Goal: Task Accomplishment & Management: Use online tool/utility

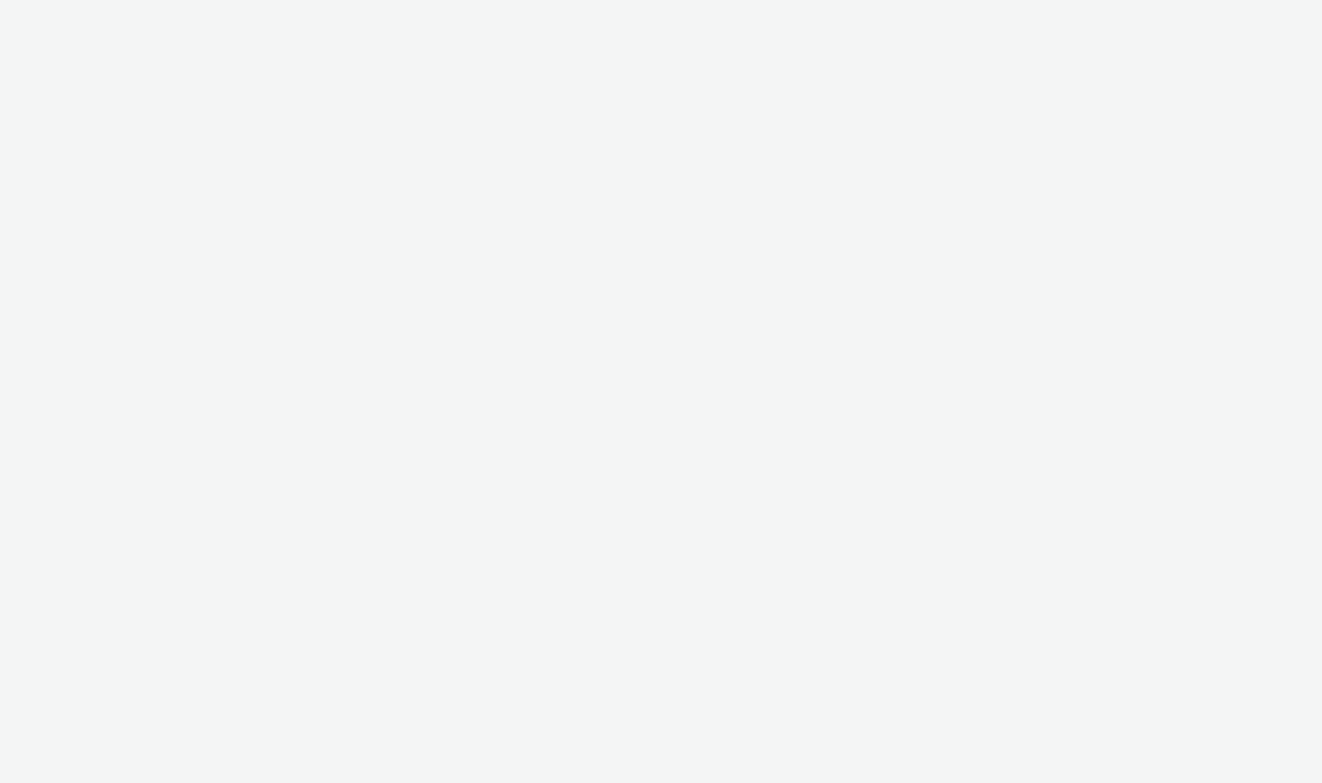
select select "d07aba32-d775-4fed-a722-f10c6504dd64"
select select "f97d6638-e0a1-4f7a-bf46-55015878e29e"
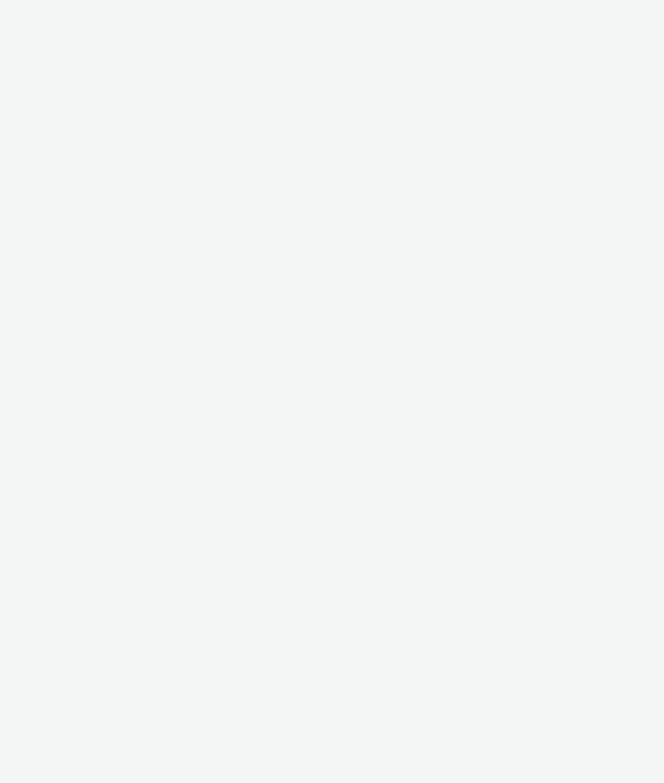
select select "d07aba32-d775-4fed-a722-f10c6504dd64"
select select "f97d6638-e0a1-4f7a-bf46-55015878e29e"
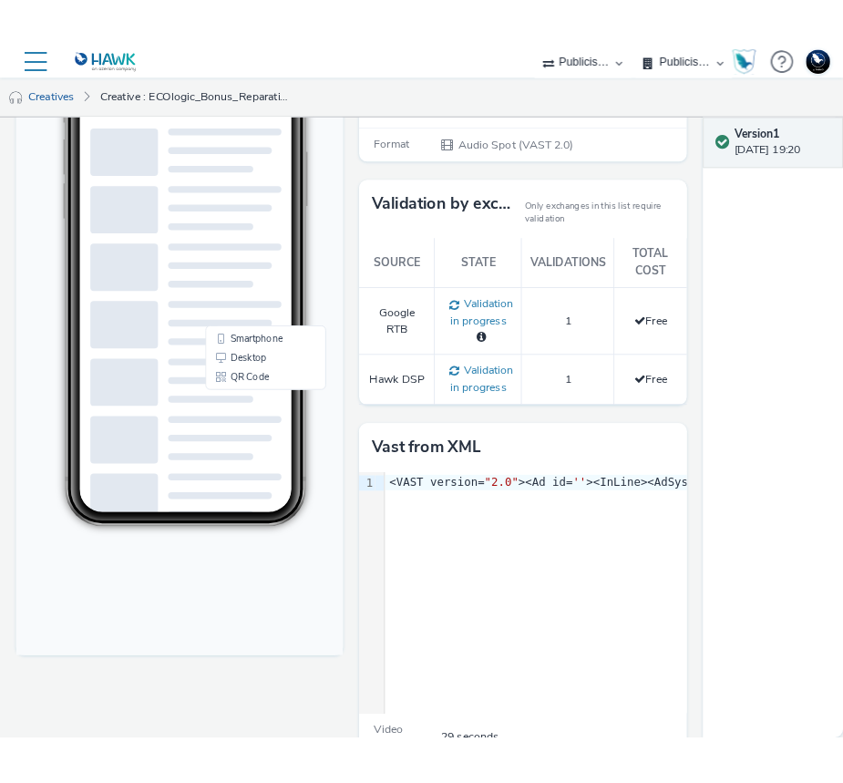
scroll to position [291, 0]
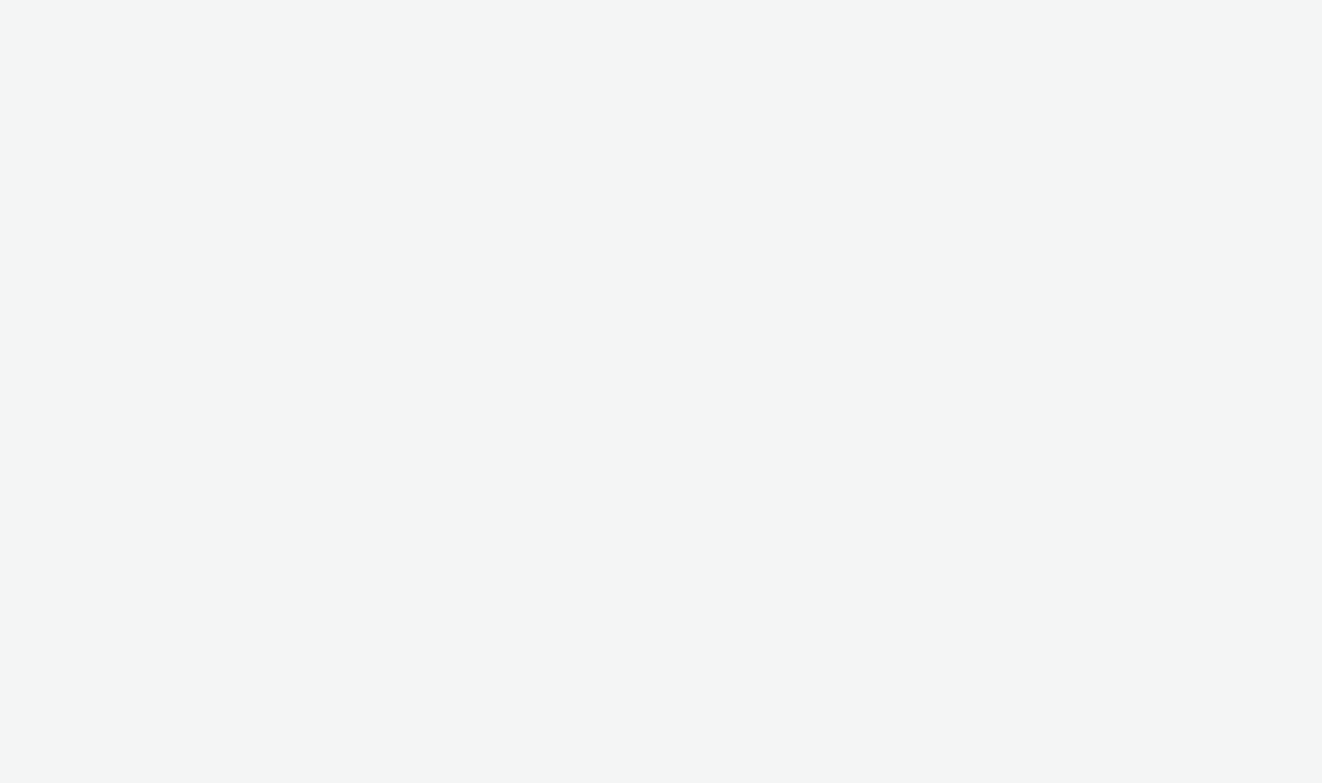
select select "2fc77e36-bb93-4aa3-9dff-dcb08e02eac6"
select select "2405a9d4-3350-4458-8d06-44f78962fa76"
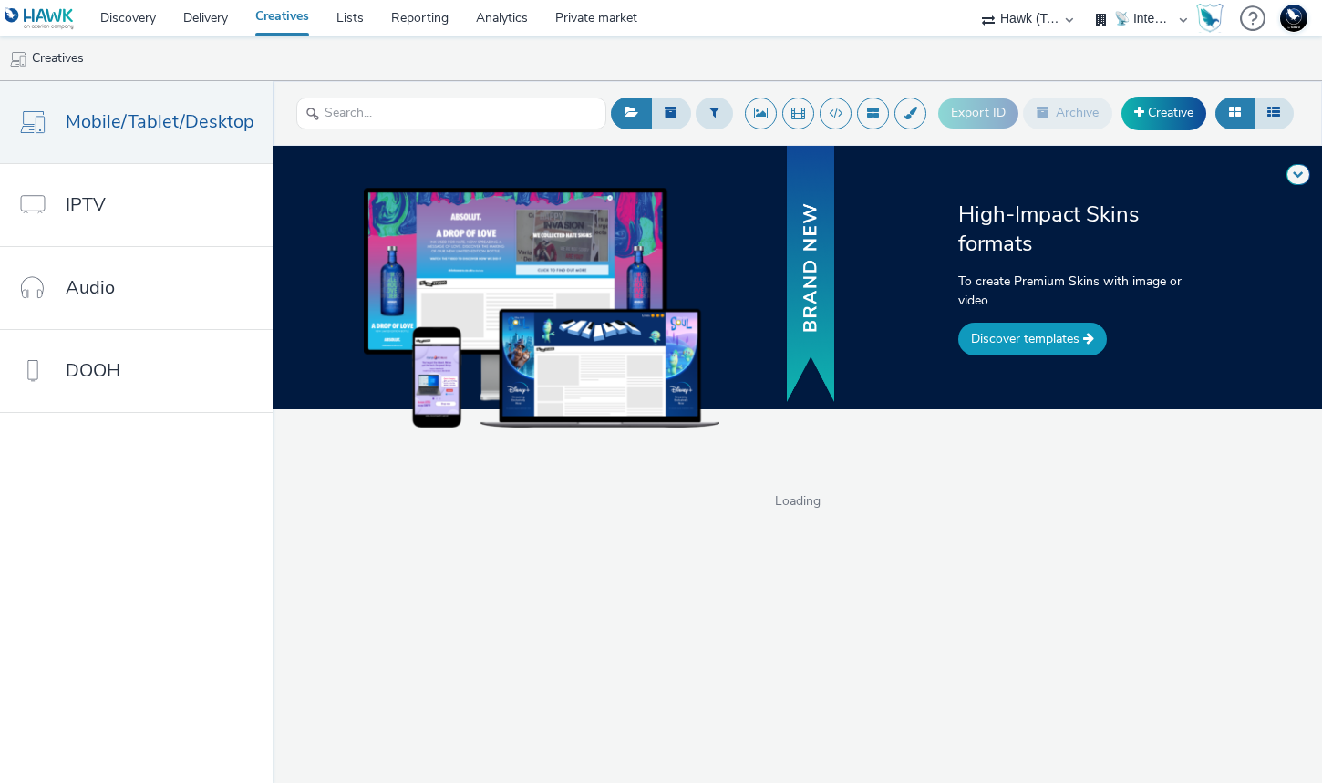
click at [1004, 345] on link "Discover templates" at bounding box center [1032, 339] width 149 height 33
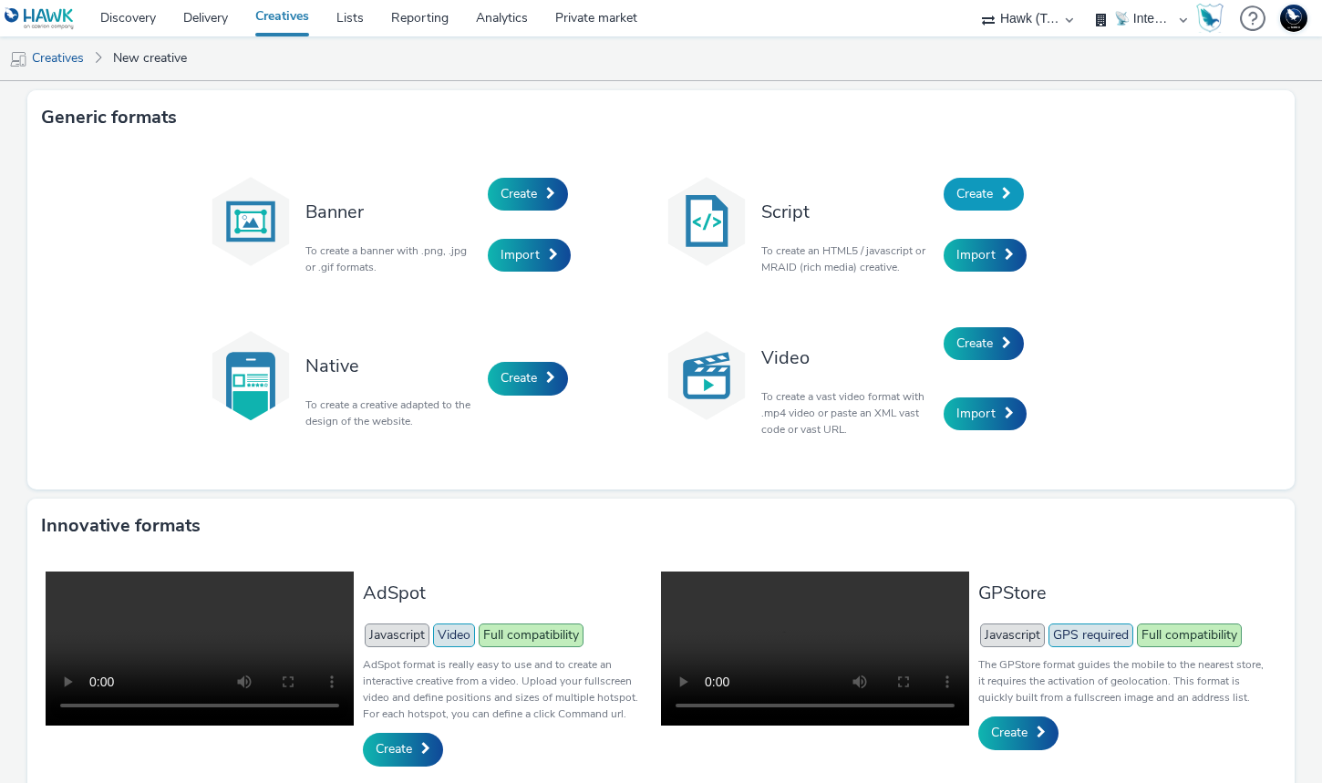
click at [972, 187] on span "Create" at bounding box center [974, 193] width 36 height 17
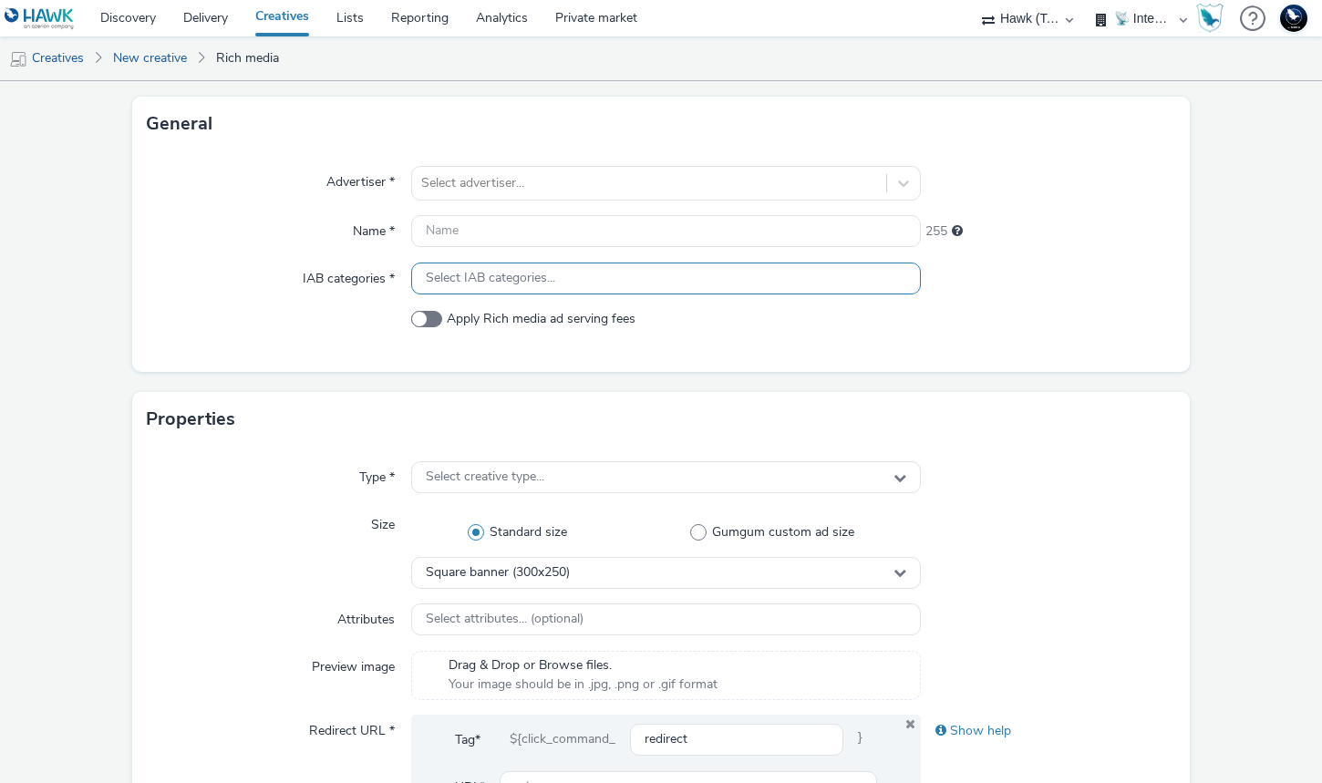
scroll to position [265, 0]
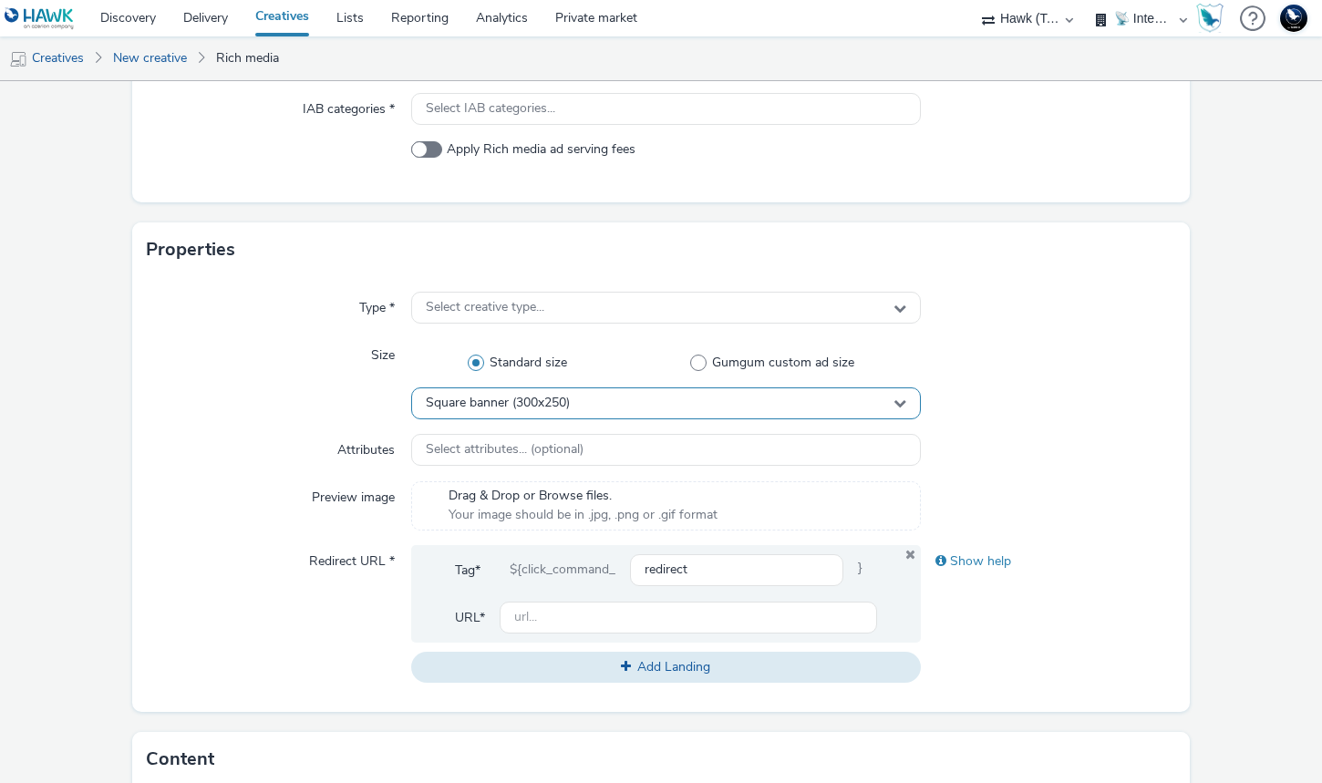
click at [611, 399] on div "Square banner (300x250)" at bounding box center [666, 403] width 510 height 32
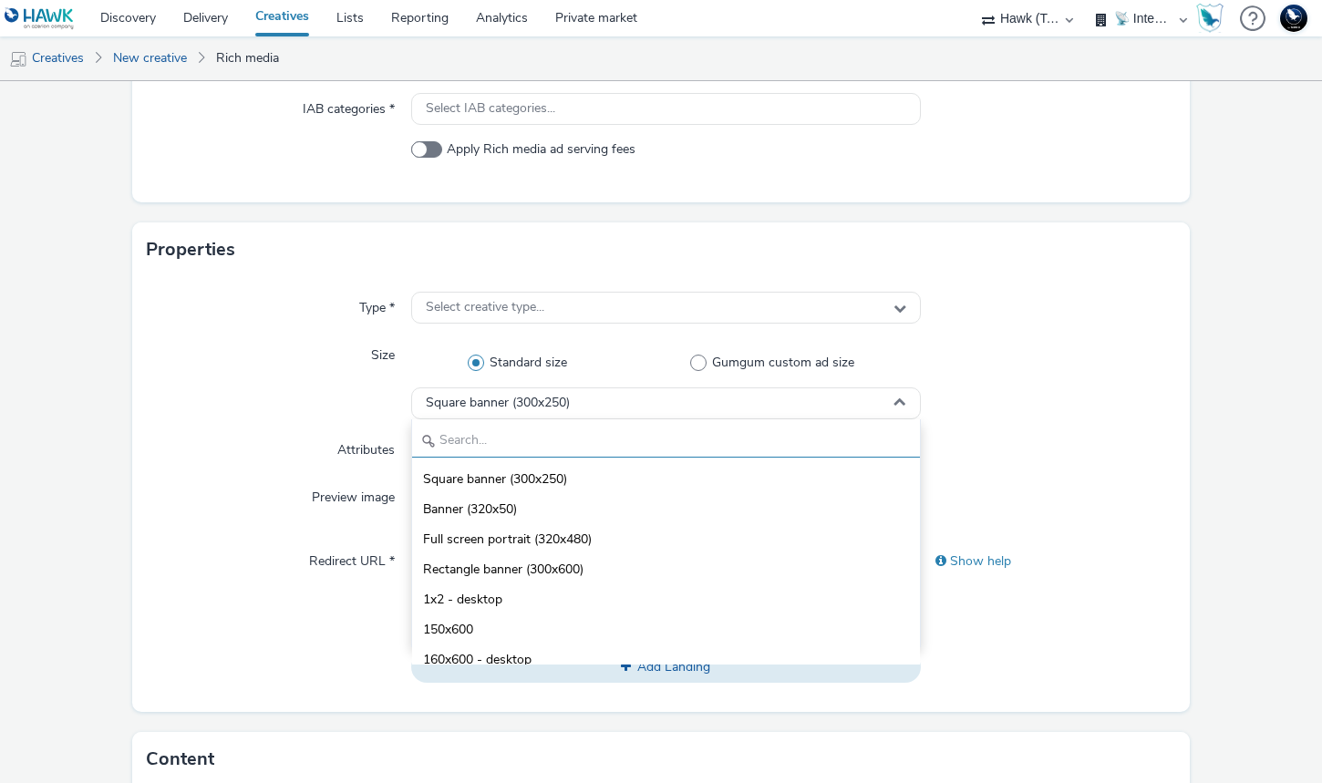
click at [575, 437] on input "text" at bounding box center [666, 442] width 508 height 32
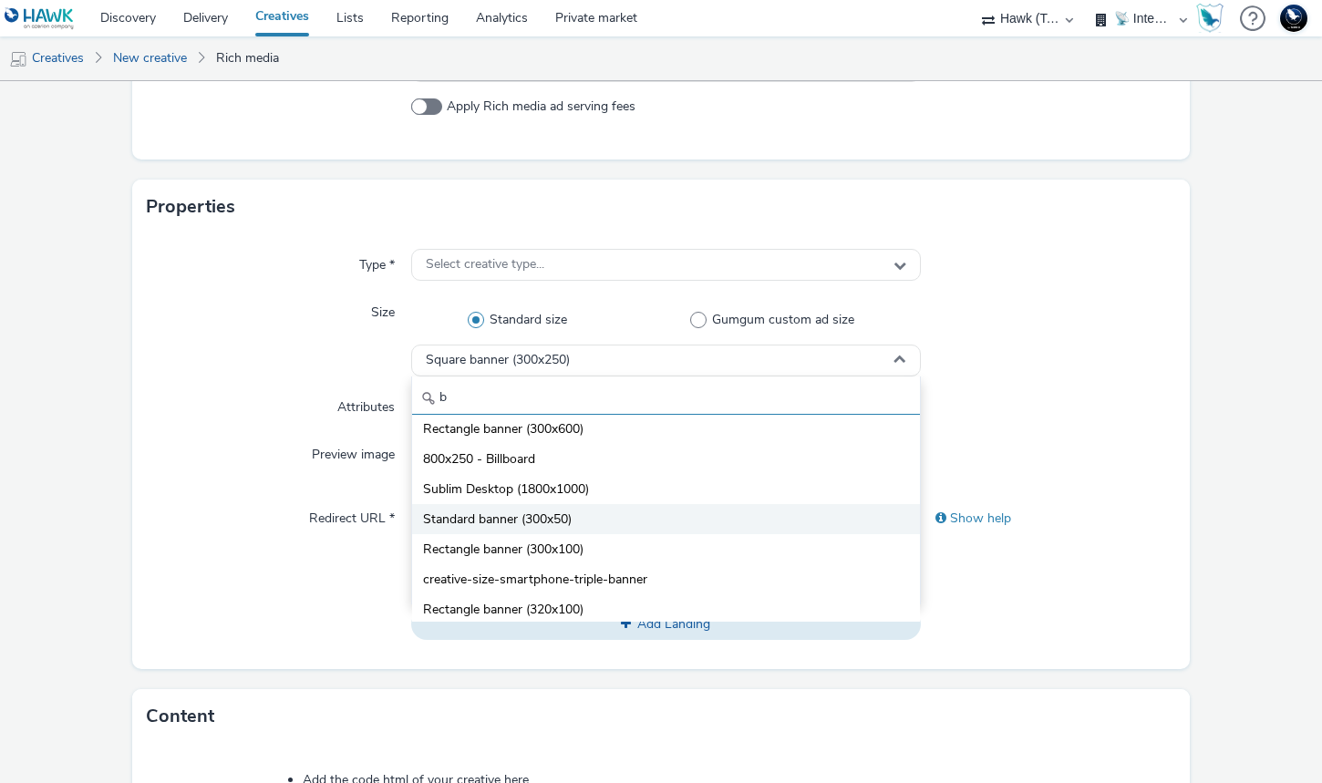
scroll to position [64, 0]
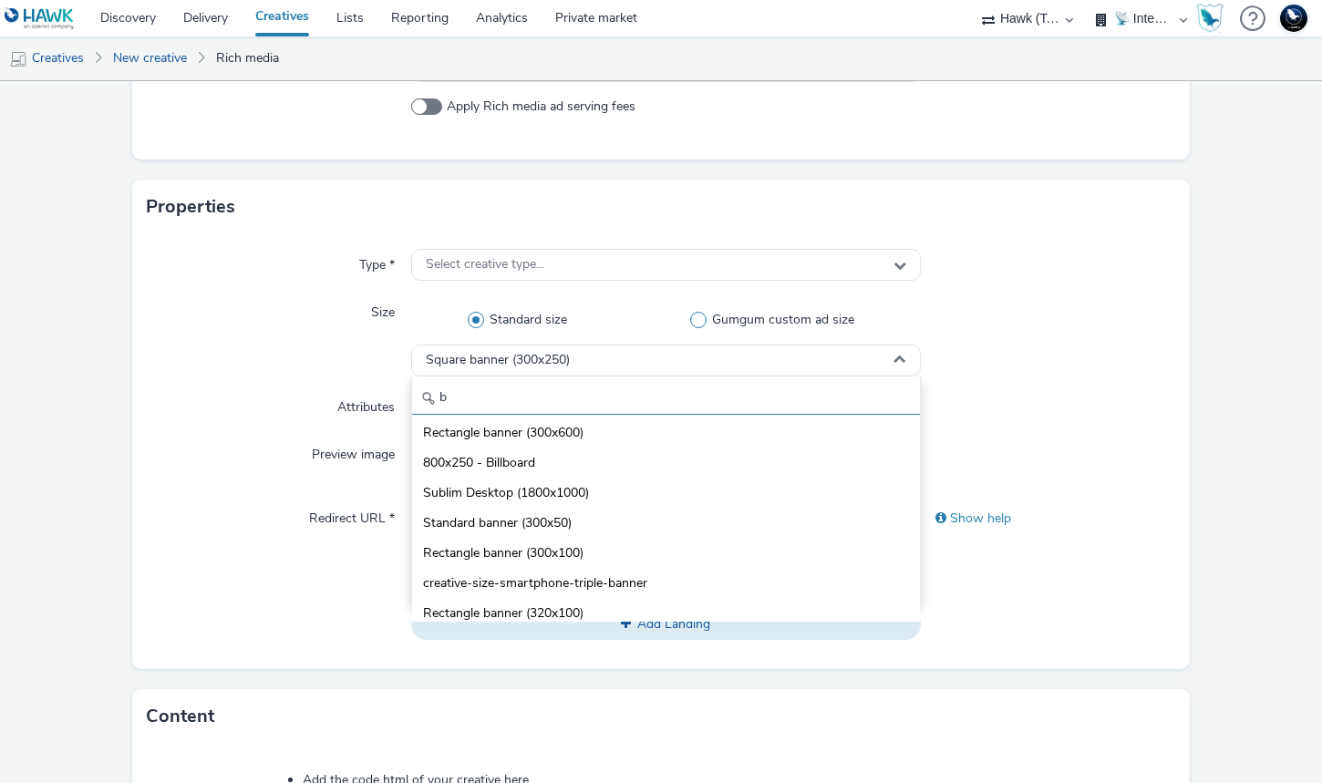
type input "b"
click at [702, 315] on span at bounding box center [698, 320] width 16 height 16
click at [771, 315] on input "Gumgum custom ad size" at bounding box center [777, 320] width 12 height 12
radio input "false"
radio input "true"
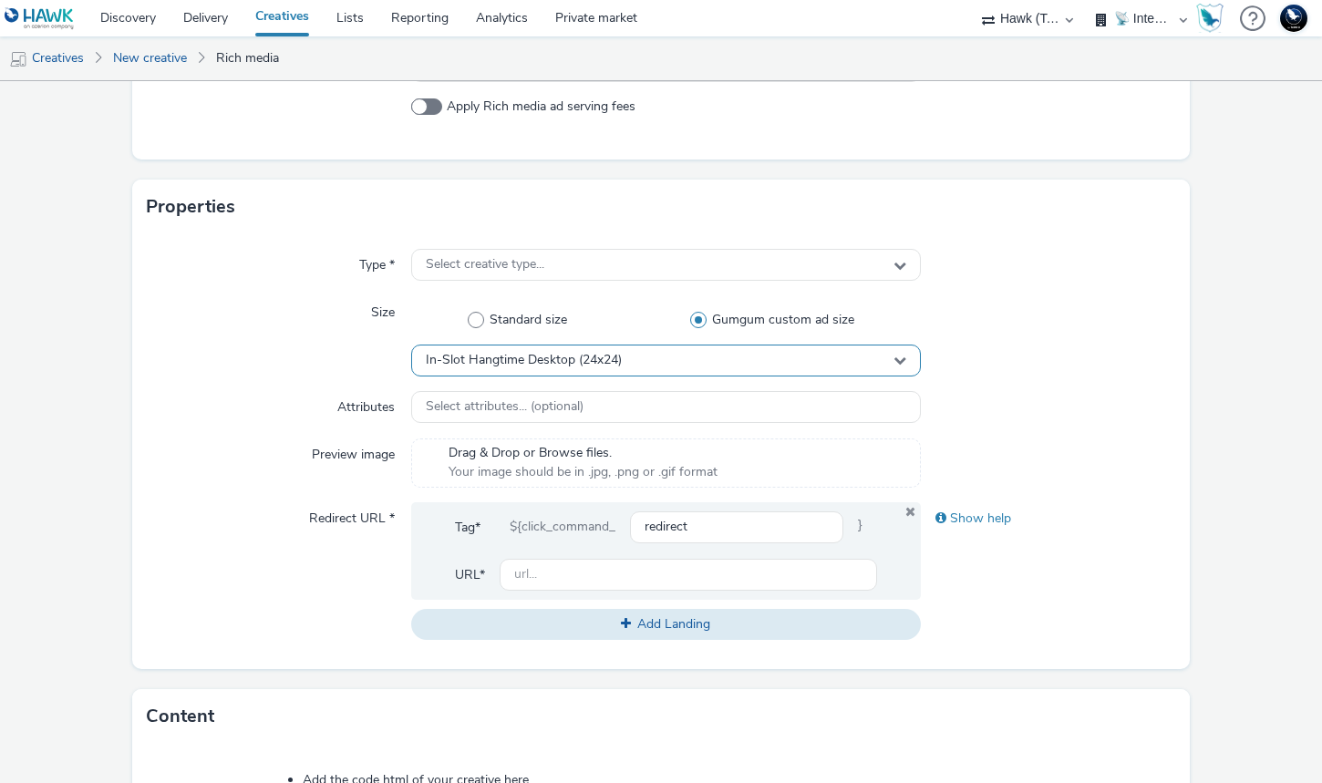
click at [643, 355] on div "In-Slot Hangtime Desktop (24x24)" at bounding box center [666, 361] width 510 height 32
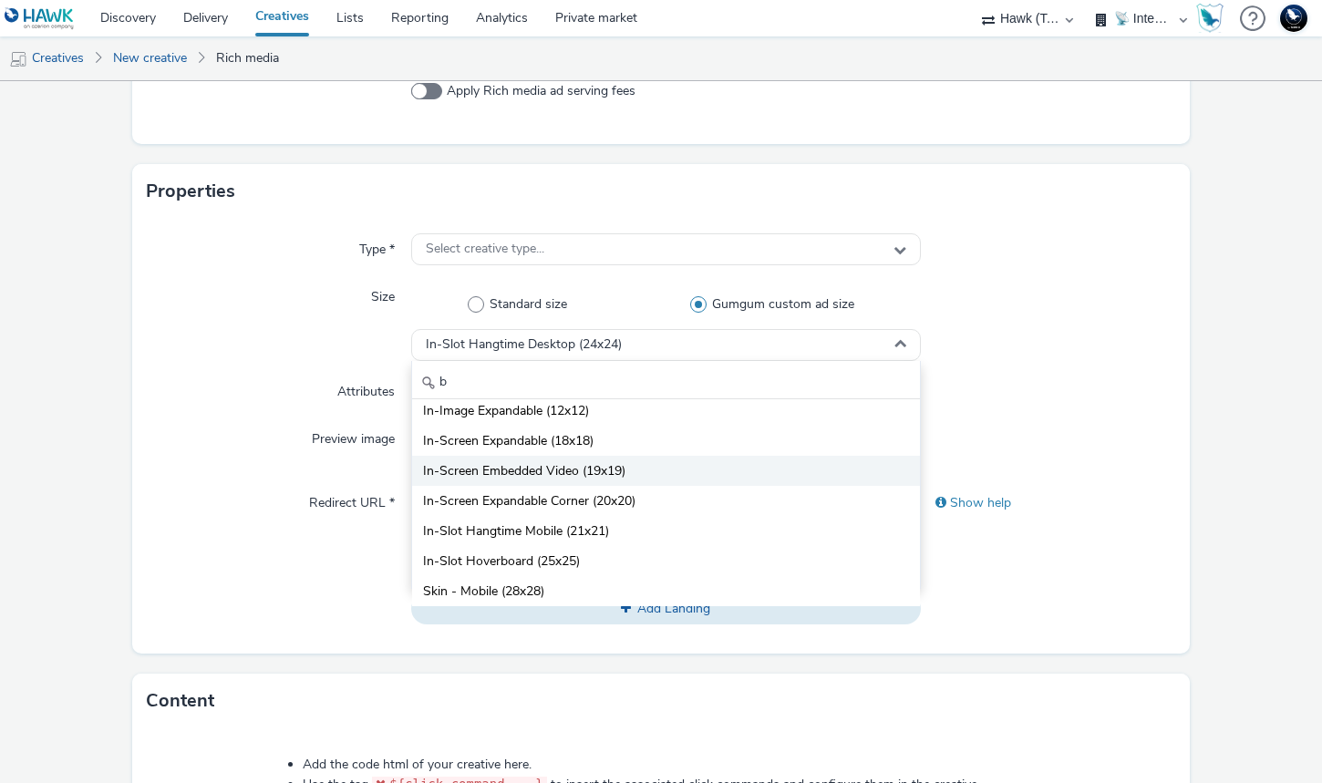
scroll to position [327, 0]
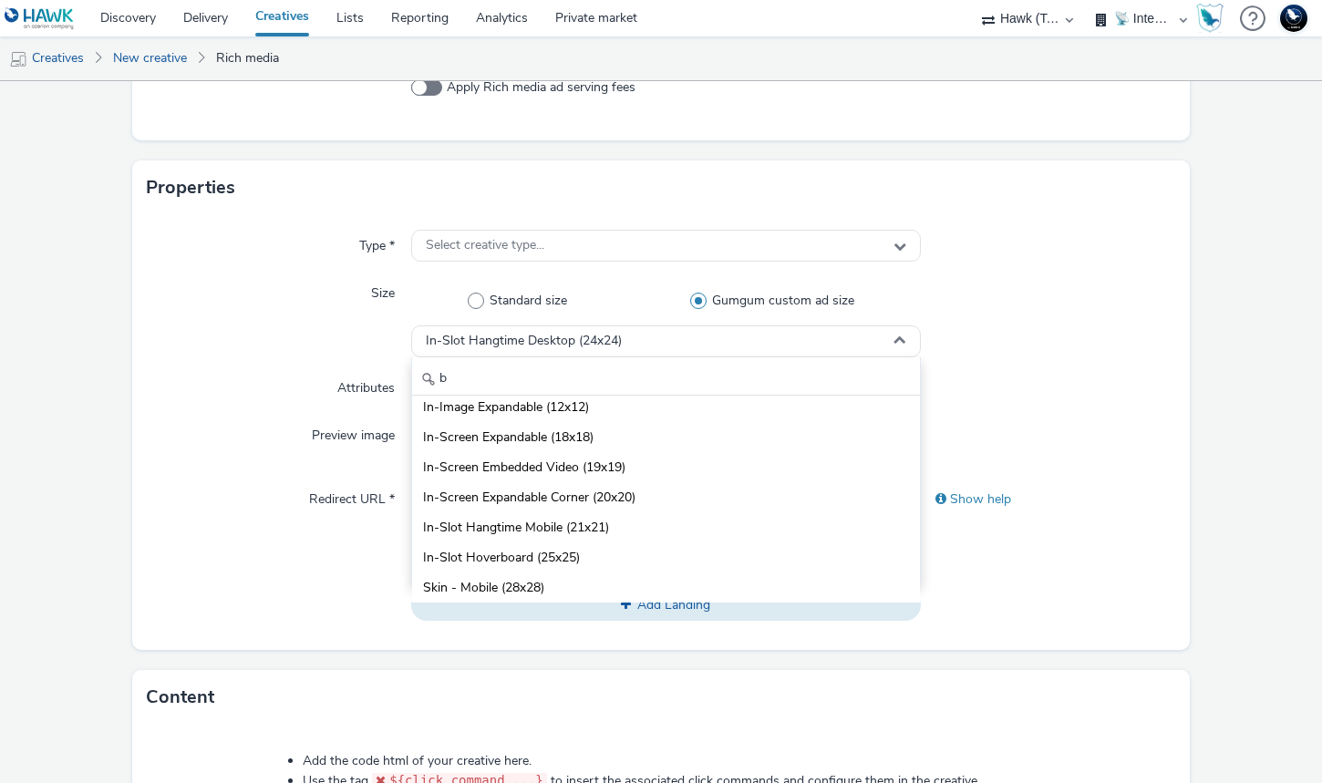
click at [638, 703] on div "Content" at bounding box center [660, 697] width 1057 height 55
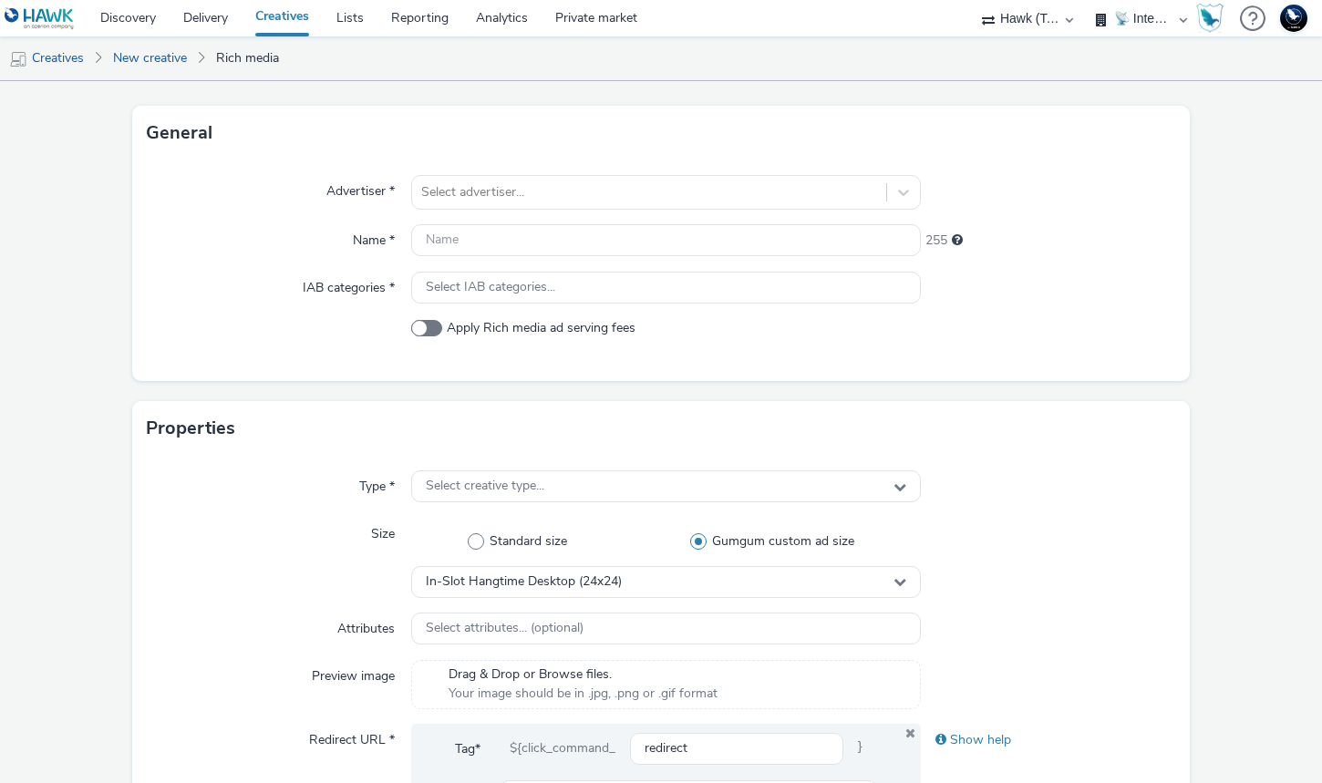
scroll to position [0, 0]
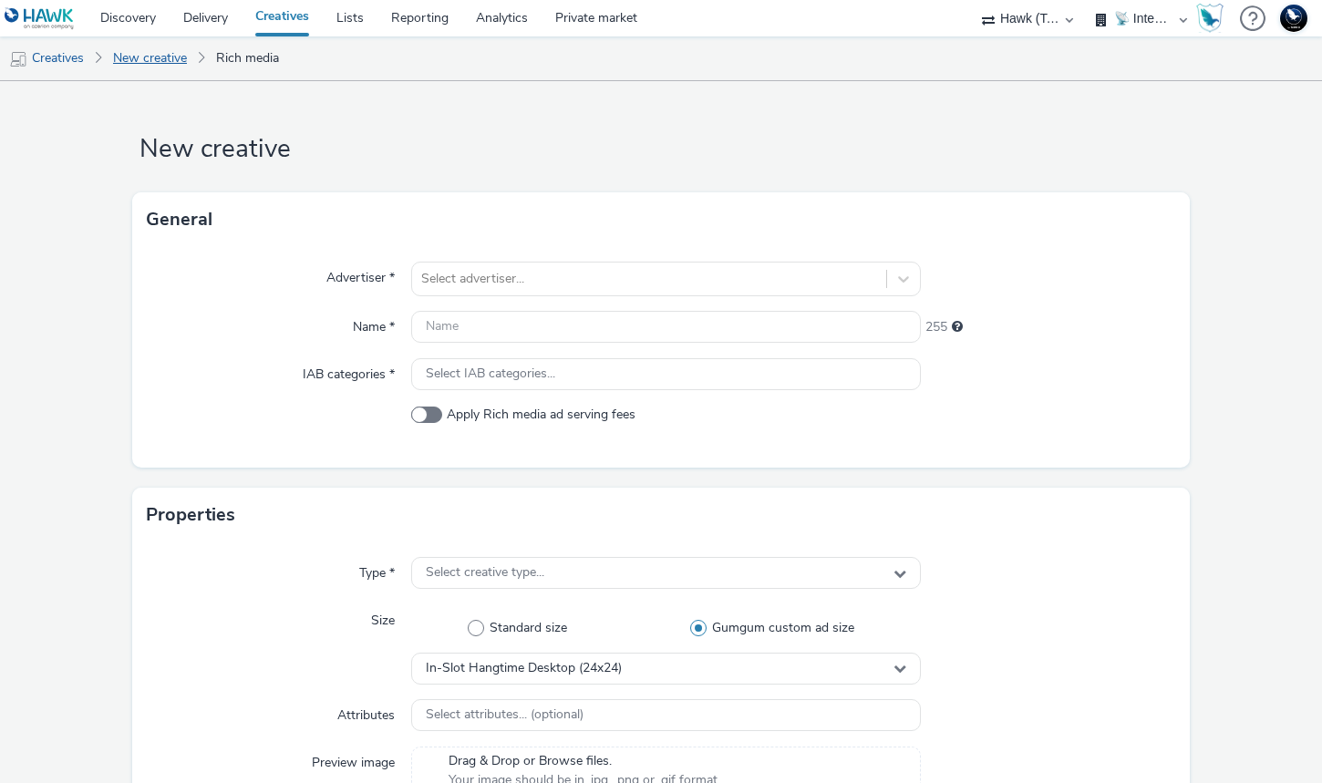
click at [174, 62] on link "New creative" at bounding box center [150, 58] width 92 height 44
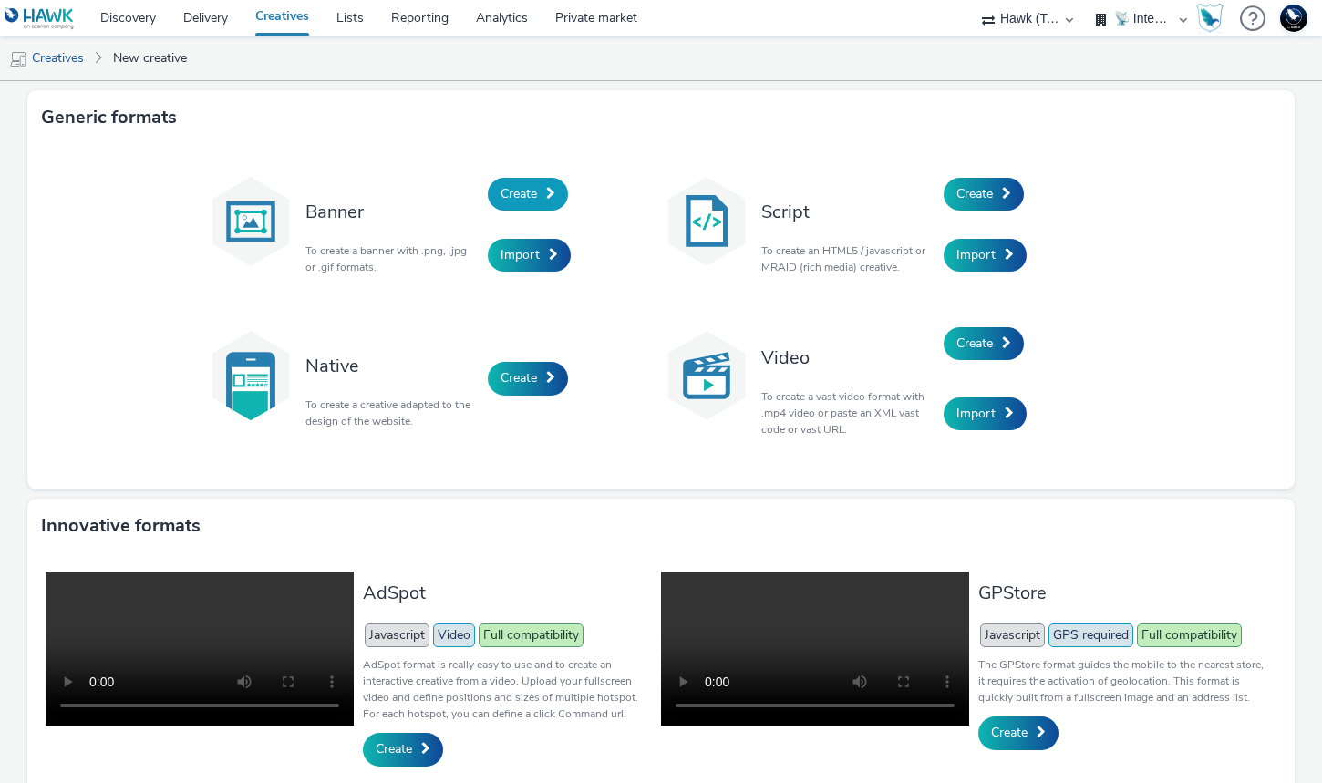
click at [537, 192] on span "Create" at bounding box center [518, 193] width 36 height 17
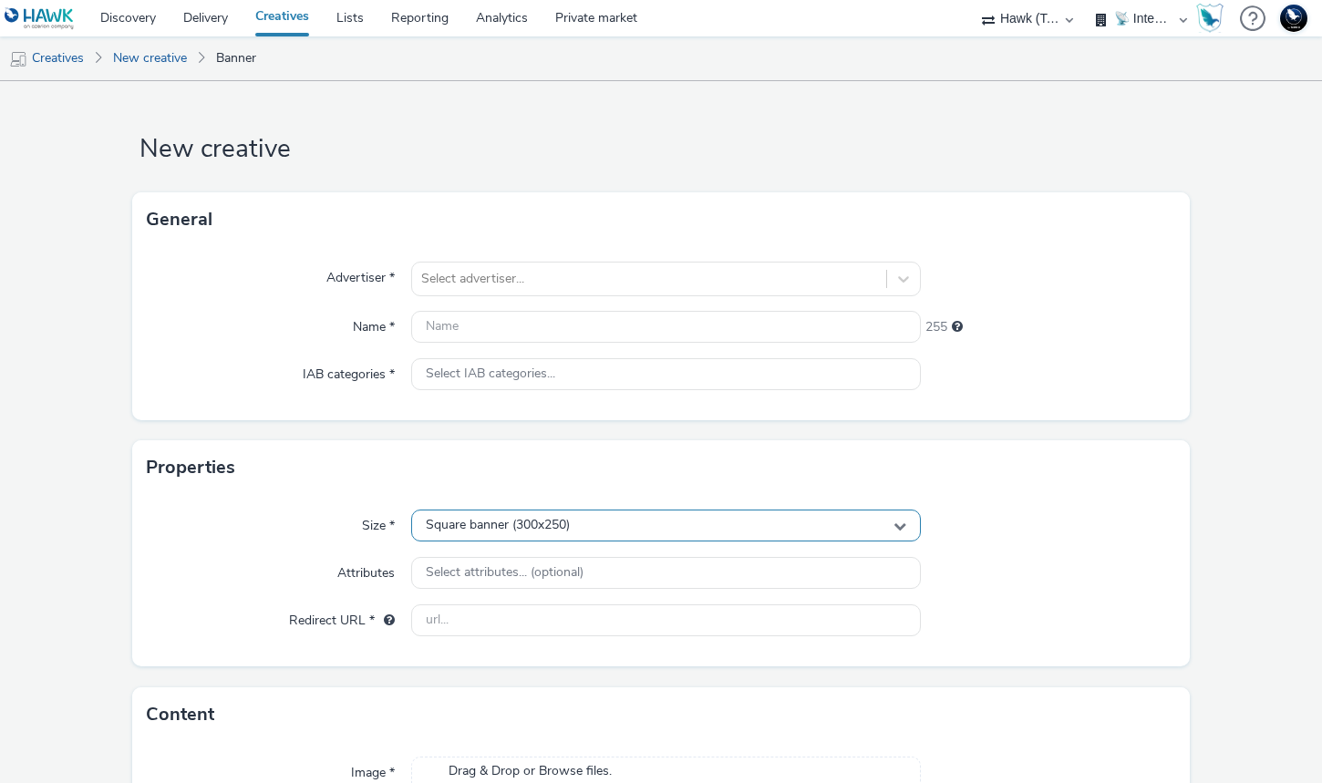
click at [609, 535] on div "Square banner (300x250)" at bounding box center [666, 526] width 510 height 32
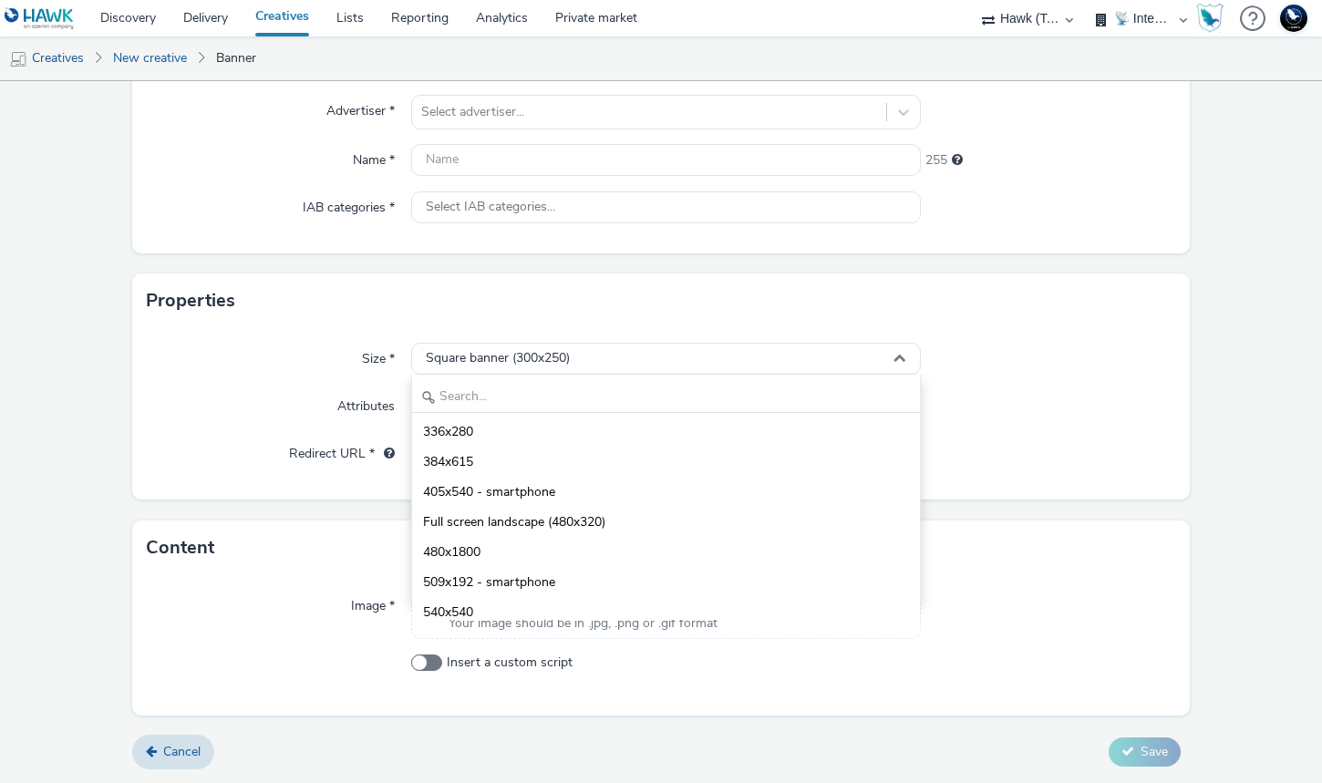
scroll to position [1591, 0]
click at [530, 401] on input "text" at bounding box center [666, 397] width 508 height 32
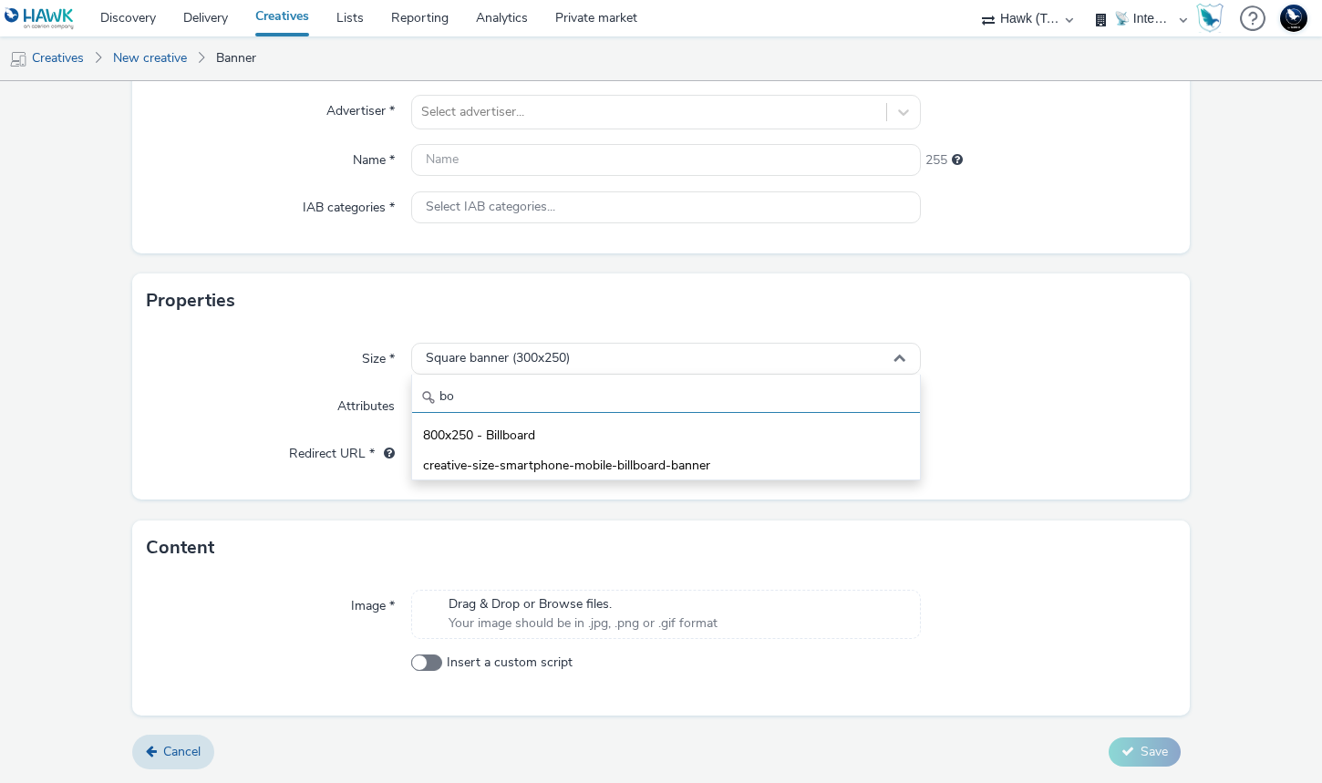
scroll to position [0, 0]
type input "b"
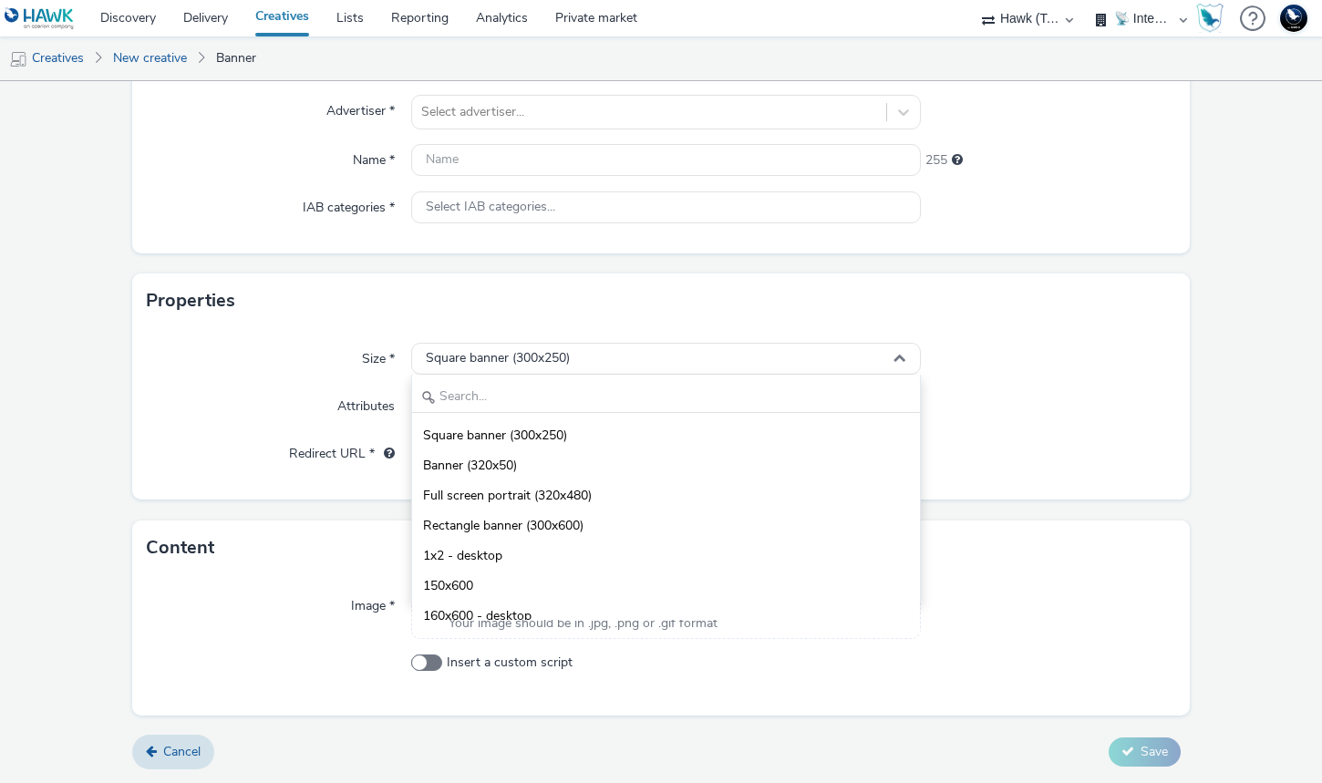
click at [242, 397] on div "Attributes" at bounding box center [279, 406] width 264 height 33
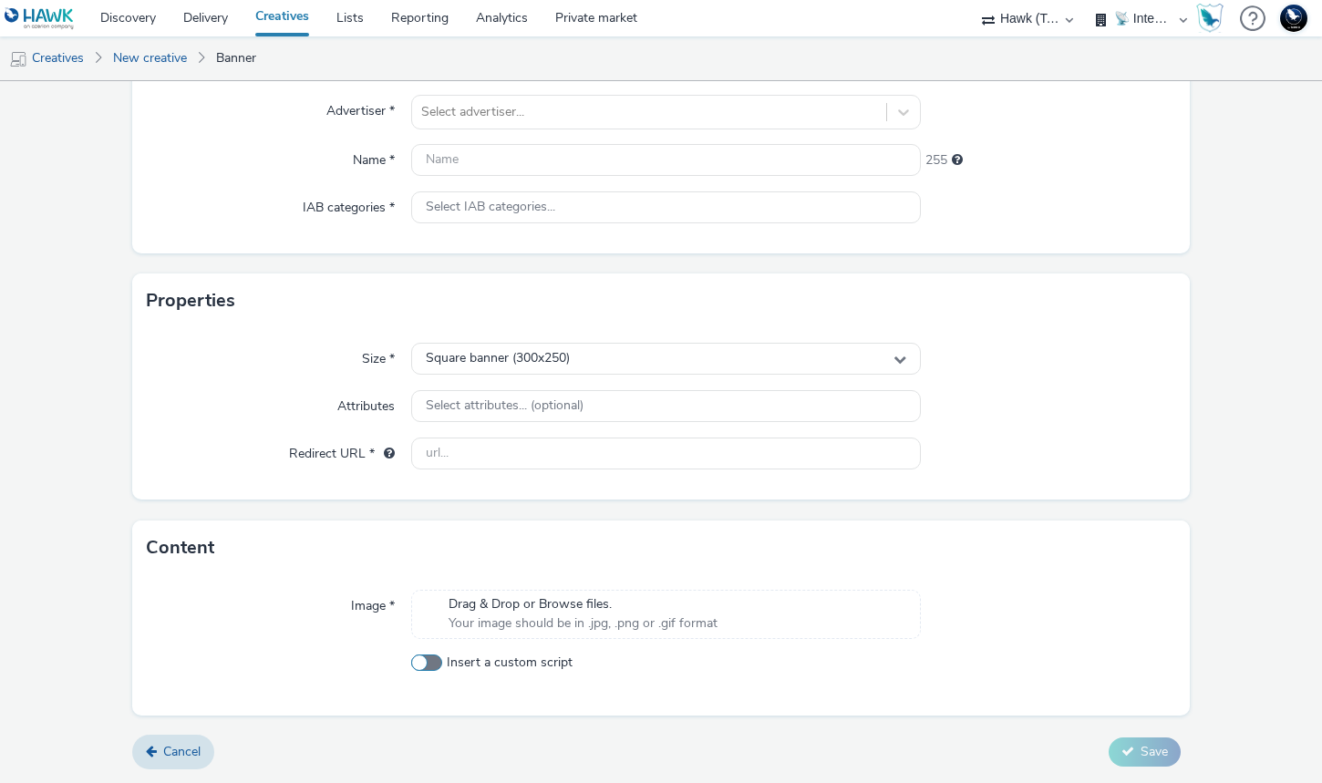
click at [433, 665] on span at bounding box center [426, 662] width 31 height 16
click at [423, 665] on input "Insert a custom script" at bounding box center [417, 662] width 12 height 12
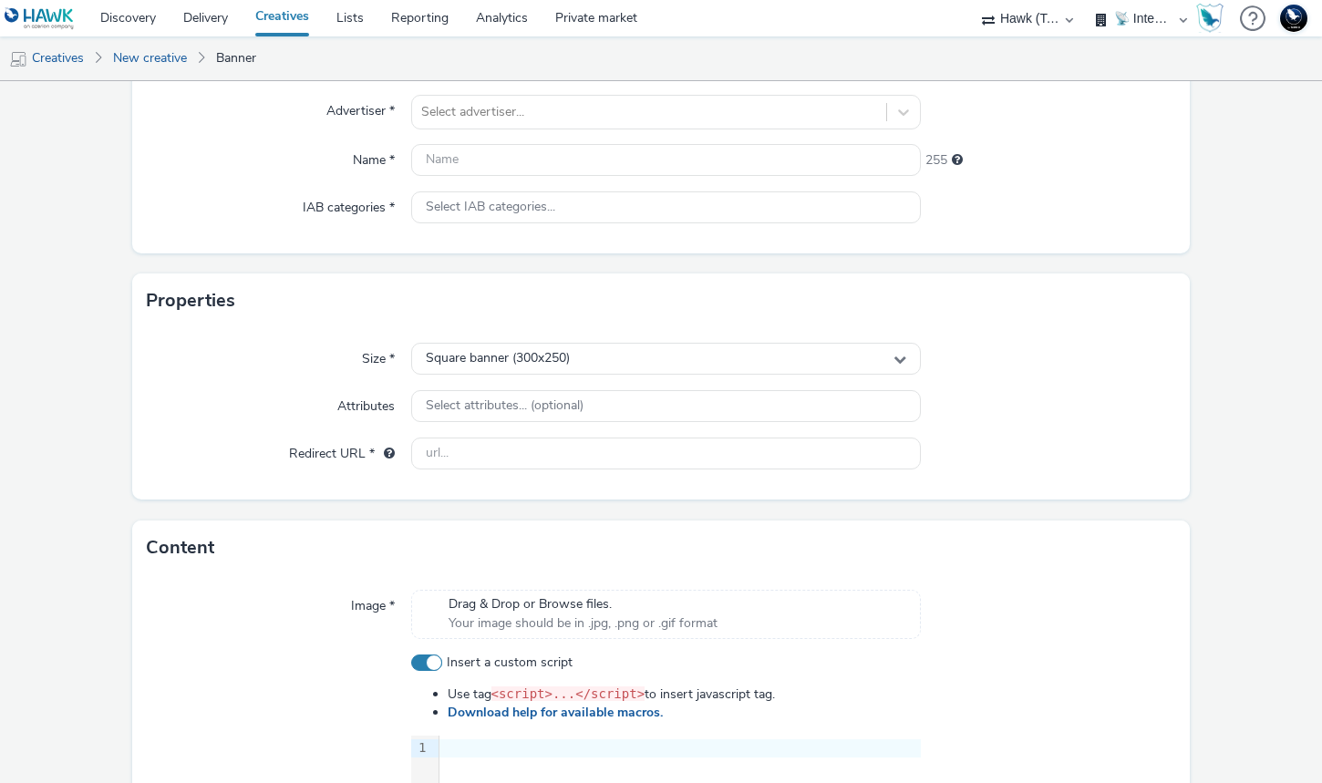
click at [433, 665] on span at bounding box center [426, 662] width 31 height 16
click at [423, 665] on input "Insert a custom script" at bounding box center [417, 662] width 12 height 12
checkbox input "false"
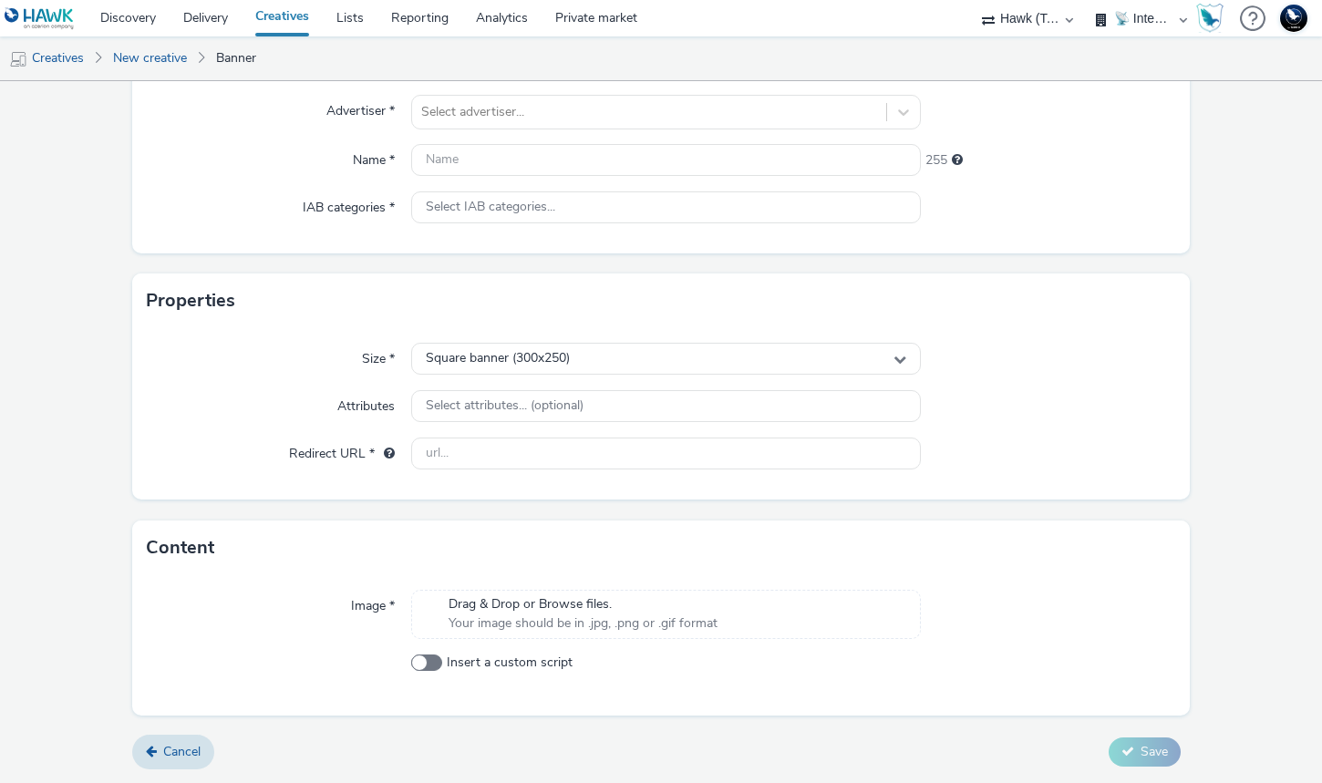
click at [520, 385] on div "Size * Square banner (300x250) Attributes Select attributes... (optional) Redir…" at bounding box center [660, 413] width 1057 height 171
click at [520, 366] on span "Square banner (300x250)" at bounding box center [498, 358] width 144 height 15
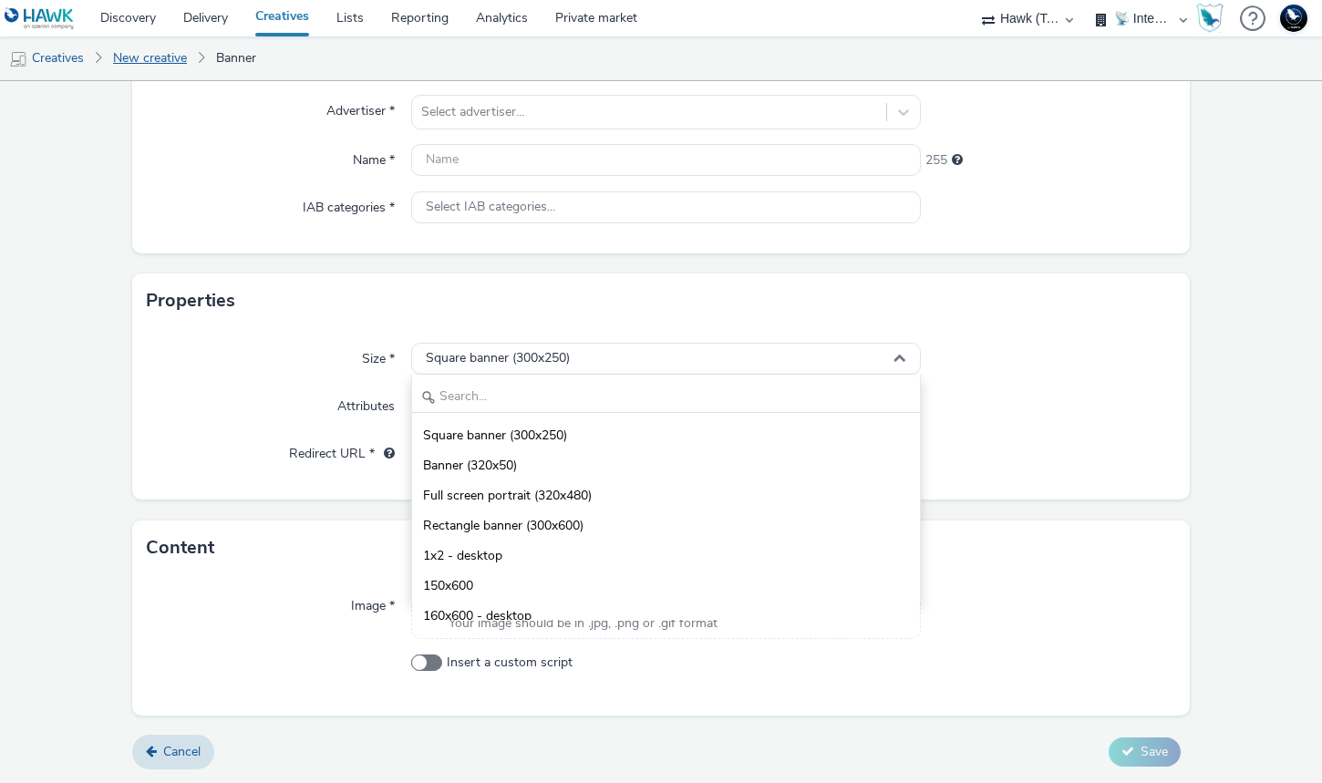
click at [160, 55] on link "New creative" at bounding box center [150, 58] width 92 height 44
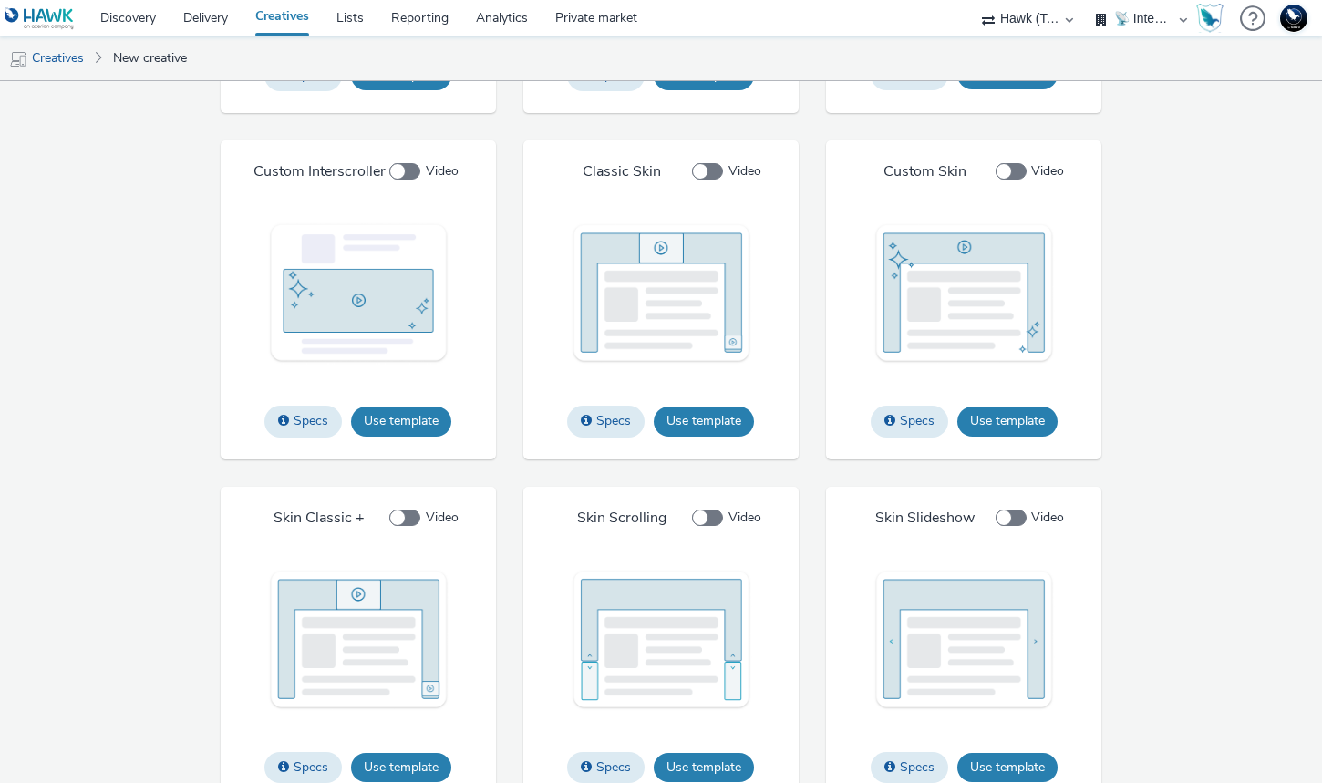
scroll to position [1334, 0]
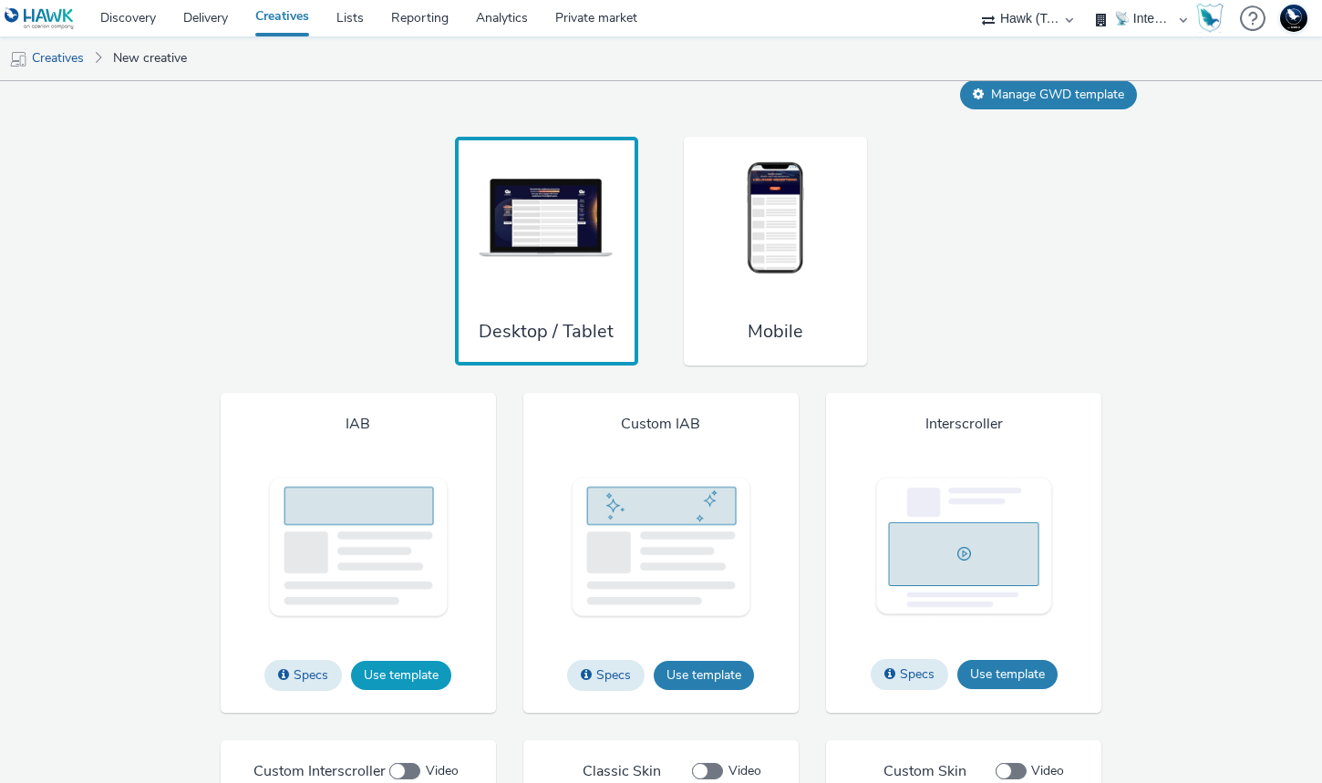
click at [435, 677] on button "Use template" at bounding box center [401, 675] width 100 height 29
